Goal: Task Accomplishment & Management: Complete application form

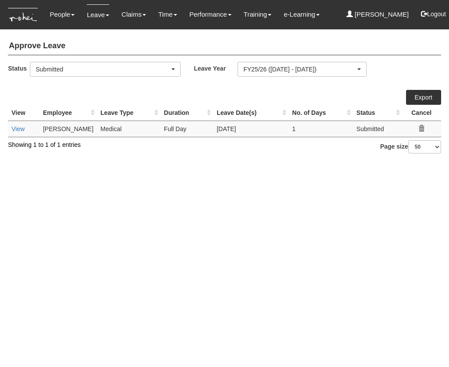
select select "50"
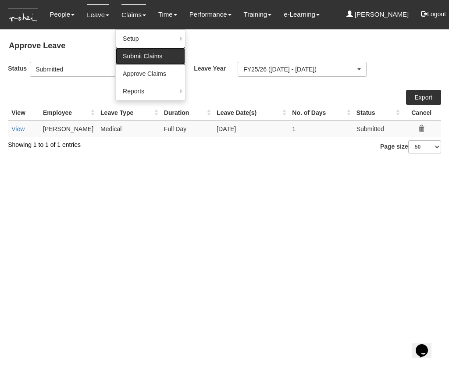
click at [127, 58] on link "Submit Claims" at bounding box center [150, 56] width 69 height 18
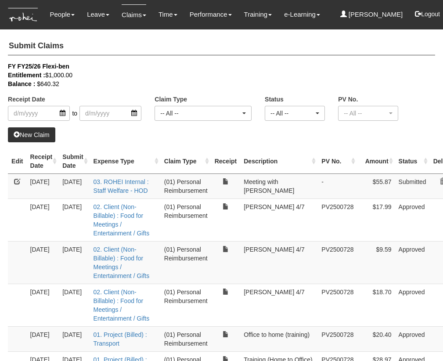
select select "50"
click at [35, 132] on link "New Claim" at bounding box center [31, 134] width 47 height 15
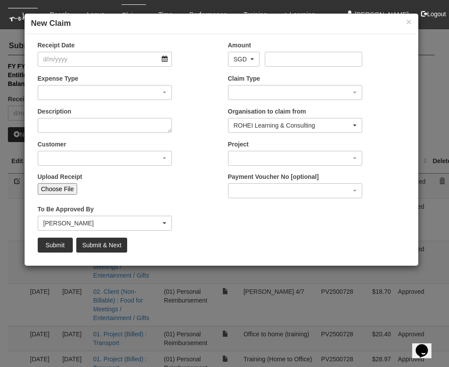
click at [61, 188] on input "Choose File" at bounding box center [58, 188] width 40 height 11
type input "C:\fakepath\20250918_105451.jpg"
type input "Choose Another File"
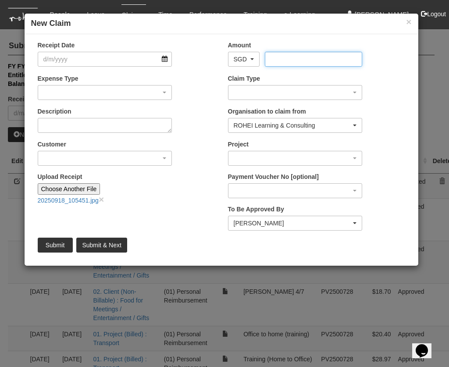
click at [299, 57] on input "Amount" at bounding box center [313, 59] width 97 height 15
type input "49.18"
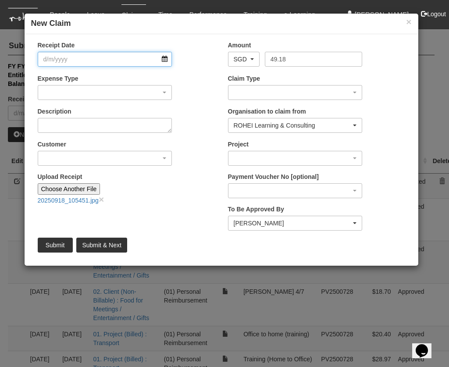
click at [120, 54] on input "Receipt Date" at bounding box center [105, 59] width 135 height 15
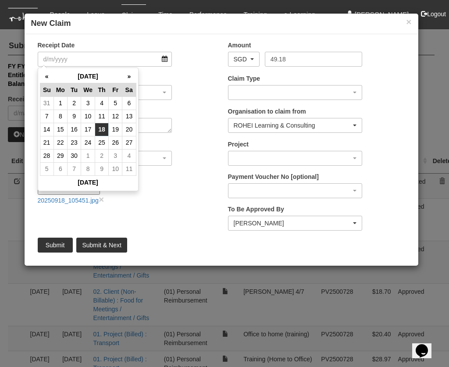
click at [101, 127] on td "18" at bounding box center [102, 129] width 14 height 13
type input "18/9/2025"
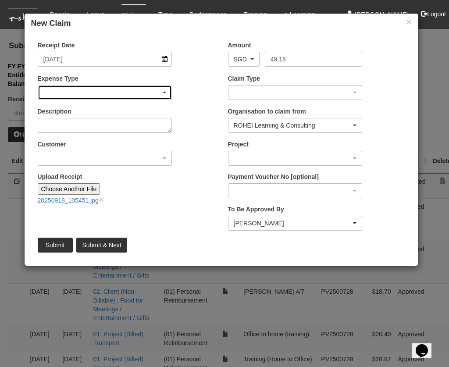
click at [103, 93] on div "button" at bounding box center [105, 93] width 134 height 14
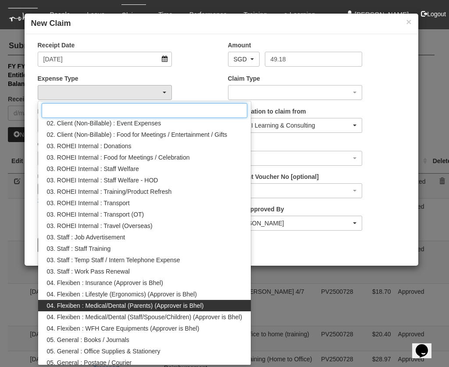
scroll to position [99, 0]
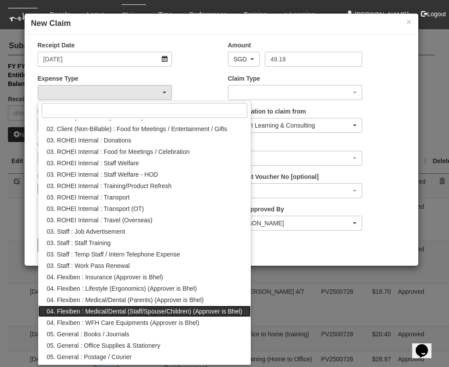
click at [105, 311] on span "04. Flexiben : Medical/Dental (Staff/Spouse/Children) (Approver is Bhel)" at bounding box center [145, 311] width 196 height 9
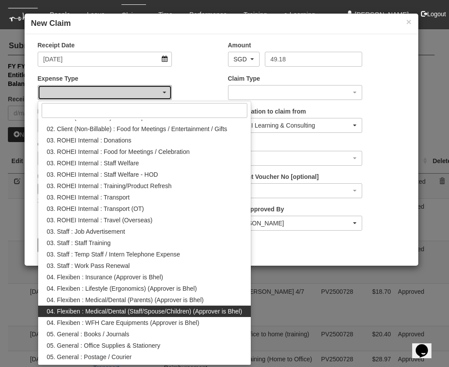
select select "146"
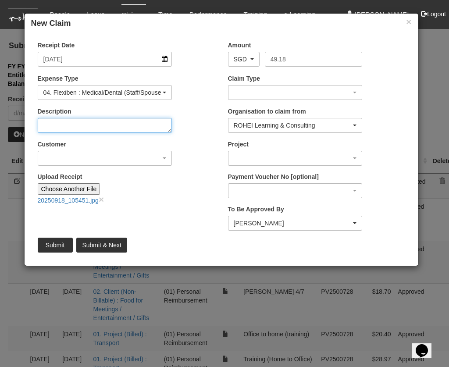
click at [100, 126] on textarea "Description" at bounding box center [105, 125] width 135 height 15
type textarea "Consult for spouse"
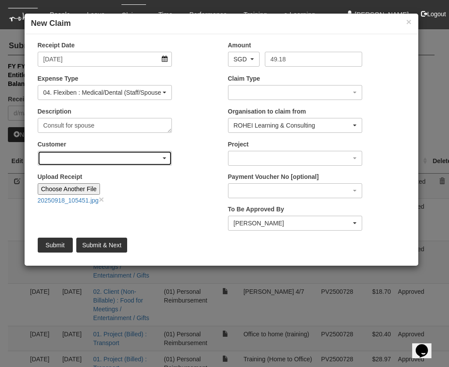
click at [151, 161] on div "button" at bounding box center [105, 158] width 134 height 14
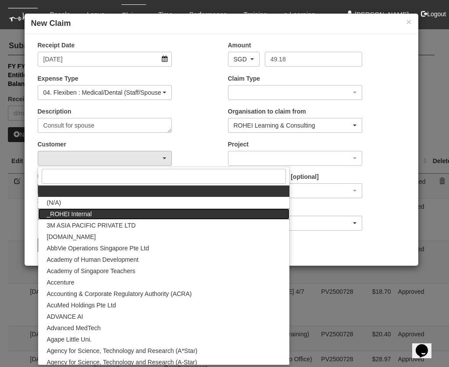
click at [114, 213] on link "_ROHEI Internal" at bounding box center [163, 213] width 251 height 11
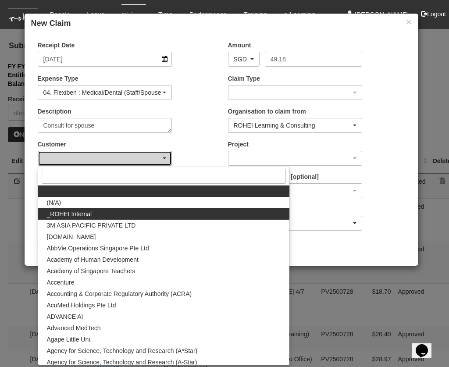
select select "397"
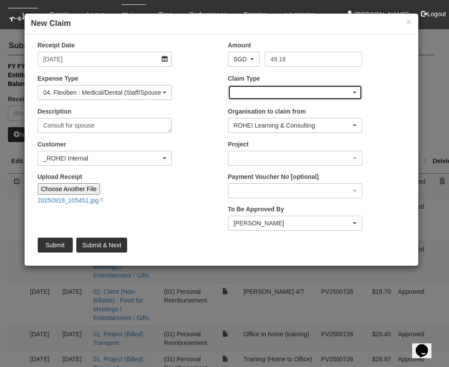
click at [288, 93] on div "button" at bounding box center [296, 93] width 134 height 14
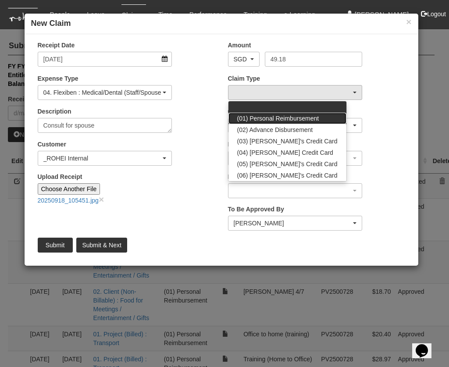
click at [274, 115] on span "(01) Personal Reimbursement" at bounding box center [278, 118] width 82 height 9
select select "14"
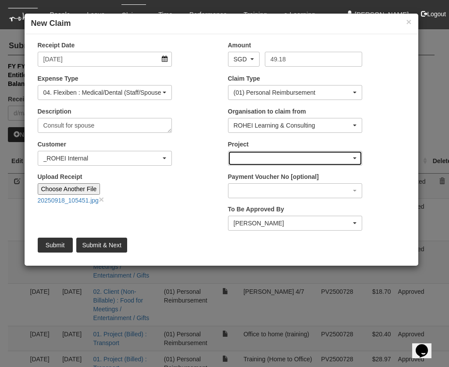
click at [292, 156] on div "button" at bounding box center [296, 158] width 134 height 14
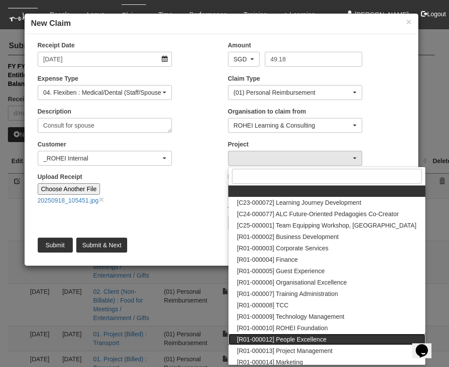
click at [316, 338] on span "[R01-000012] People Excellence" at bounding box center [281, 339] width 89 height 9
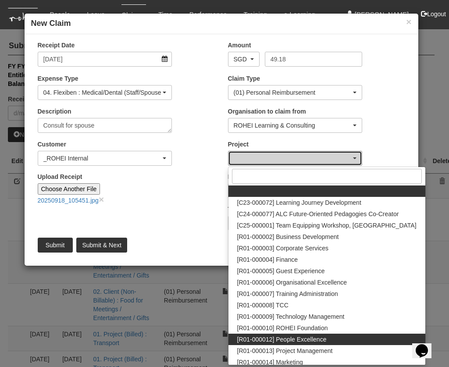
select select "1221"
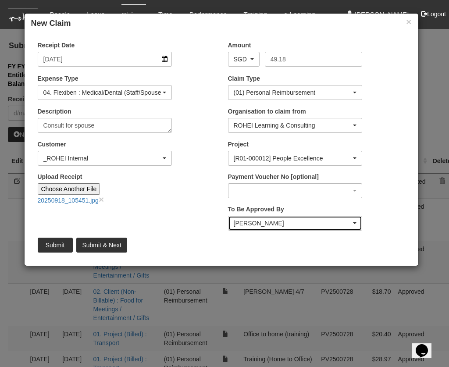
click at [293, 224] on div "Shuhui Lee" at bounding box center [293, 223] width 118 height 9
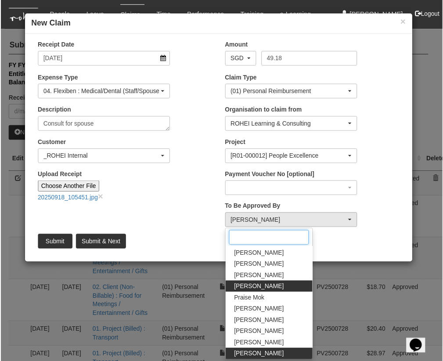
scroll to position [0, 0]
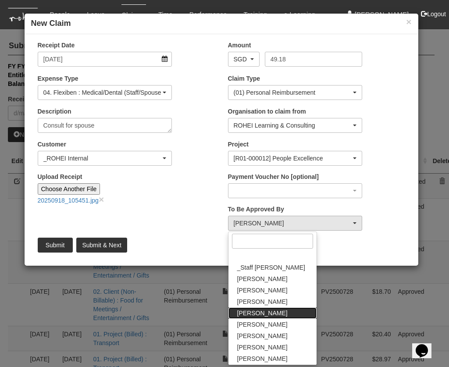
click at [260, 316] on span "Claribel Abadilla" at bounding box center [262, 313] width 50 height 9
select select "7c74568e-c65a-4e2f-b023-70974c8e3265"
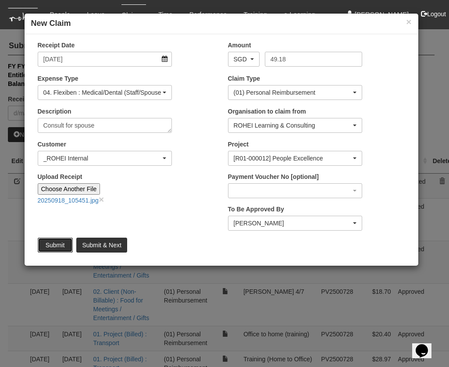
click at [56, 247] on input "Submit" at bounding box center [55, 245] width 35 height 15
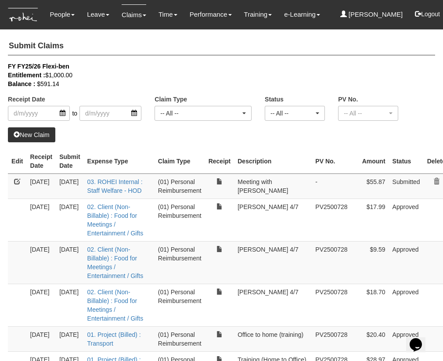
select select "50"
